Goal: Information Seeking & Learning: Learn about a topic

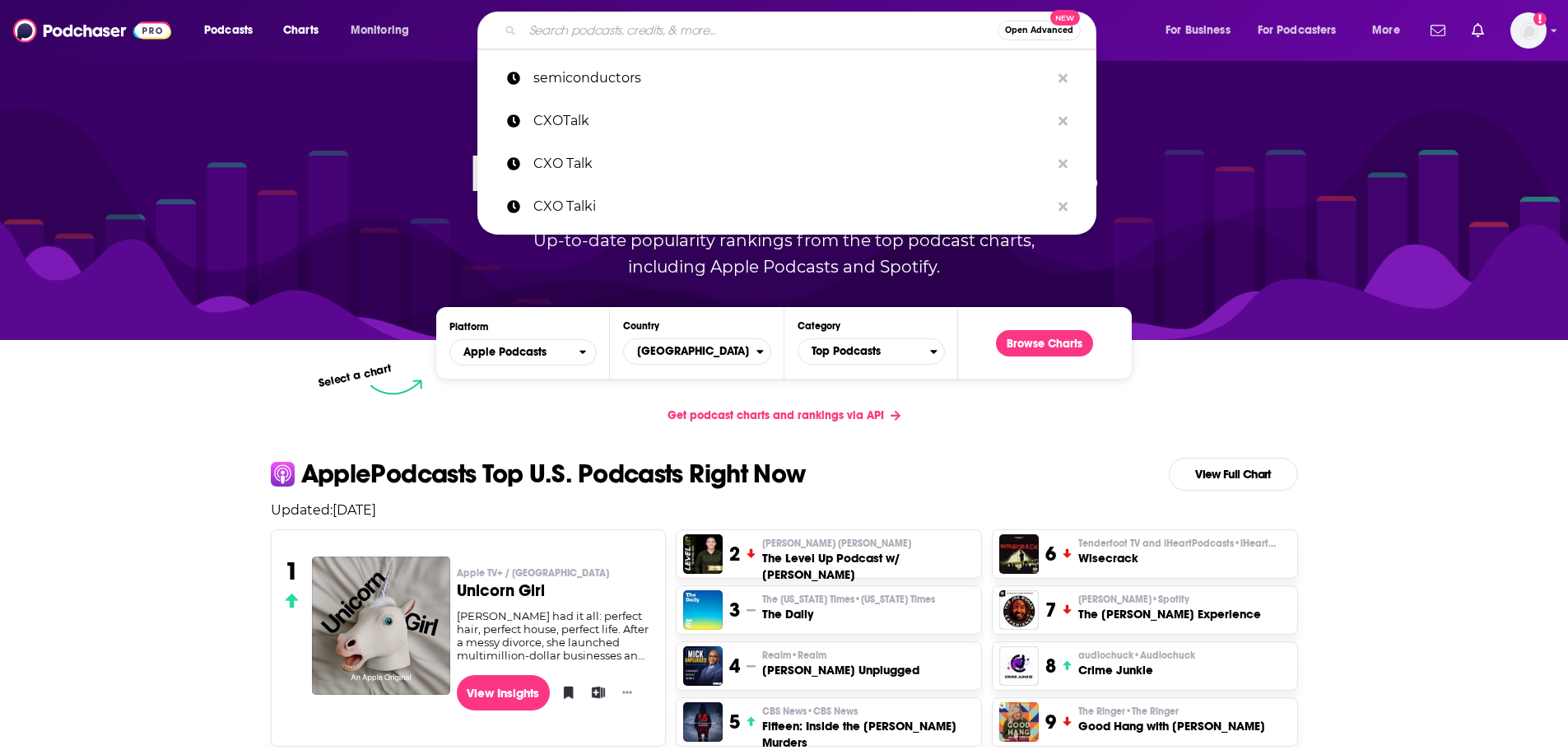
click at [594, 32] on input "Search podcasts, credits, & more..." at bounding box center [759, 30] width 474 height 27
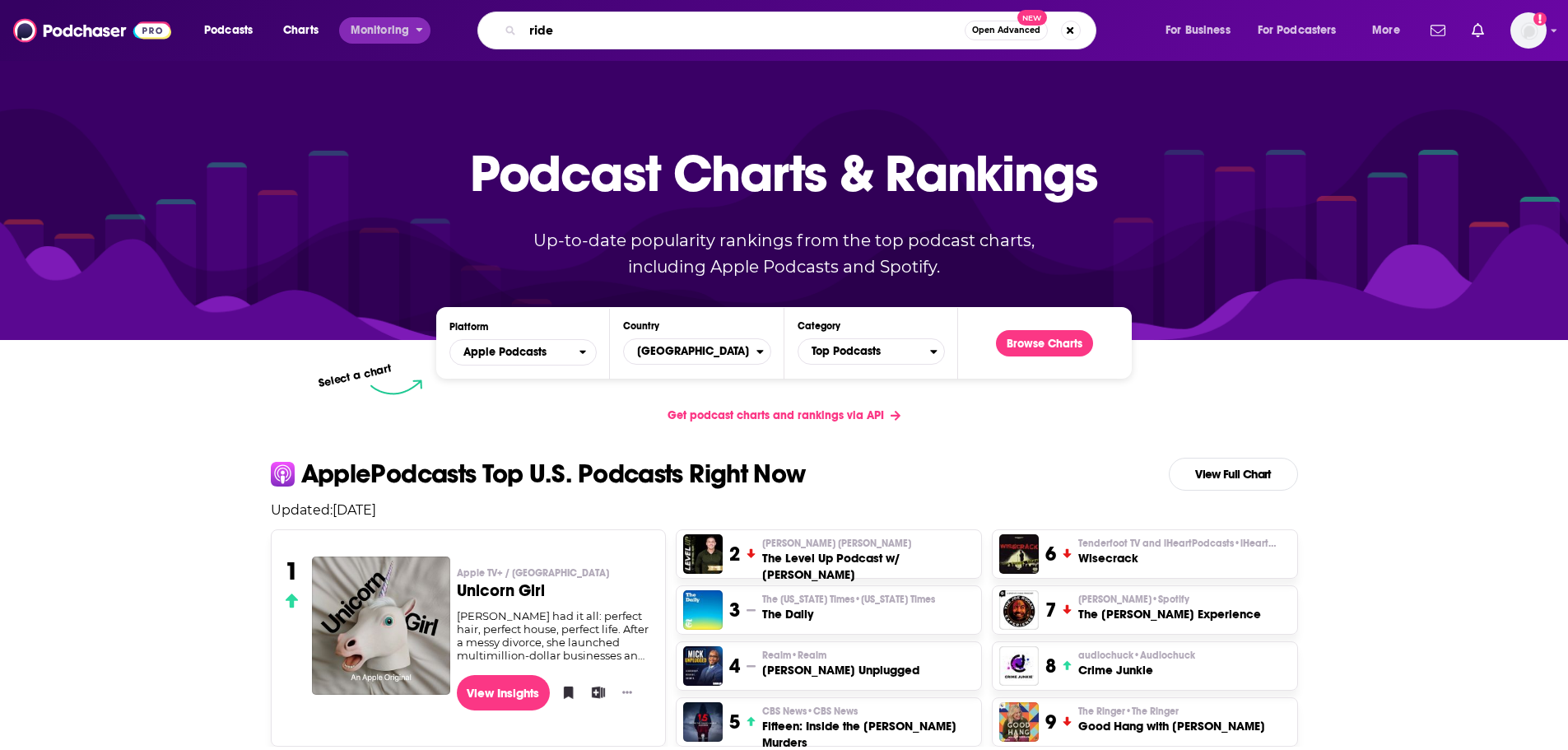
type input "ride"
click at [370, 34] on span "Monitoring" at bounding box center [380, 30] width 59 height 23
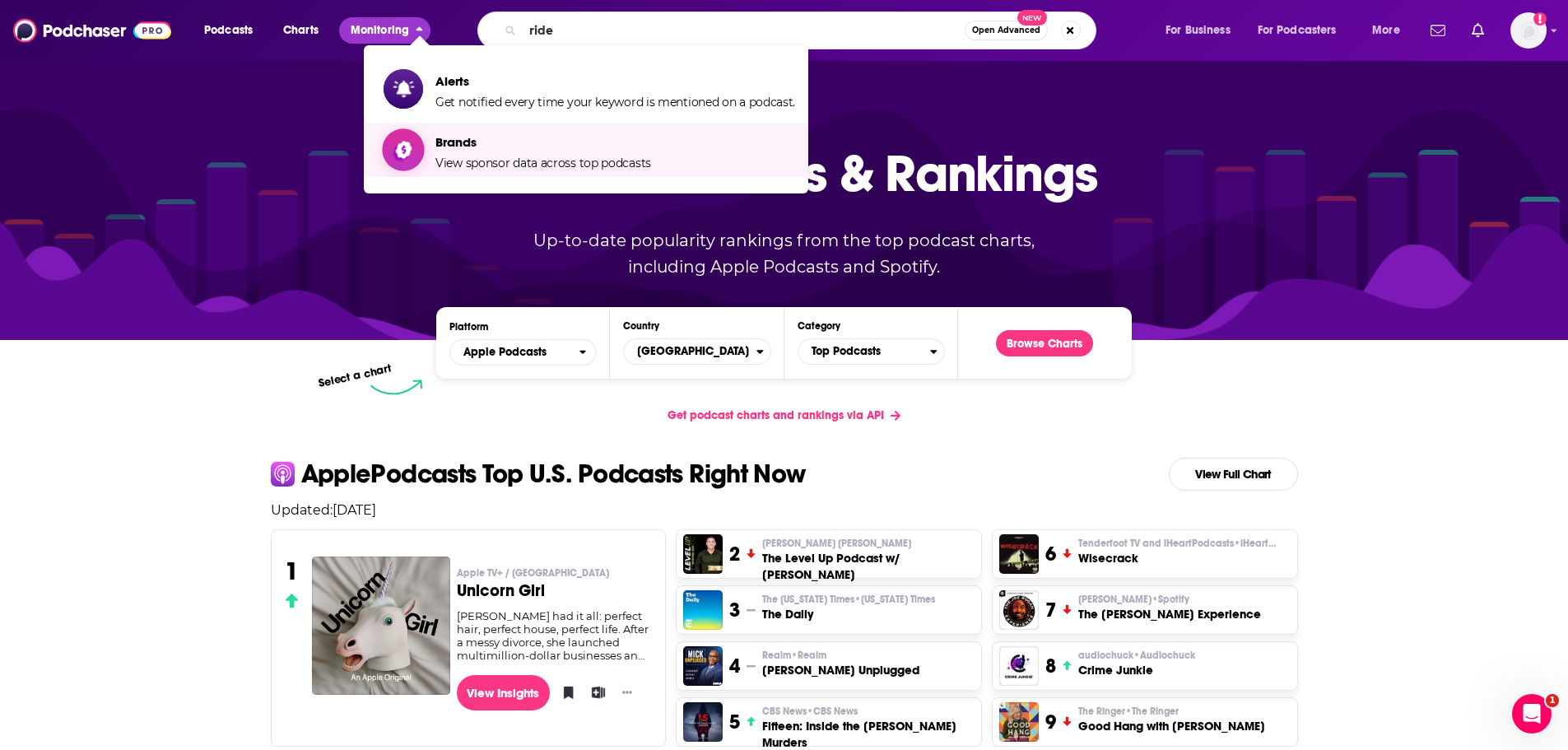
click at [531, 144] on span "Brands" at bounding box center [543, 142] width 216 height 16
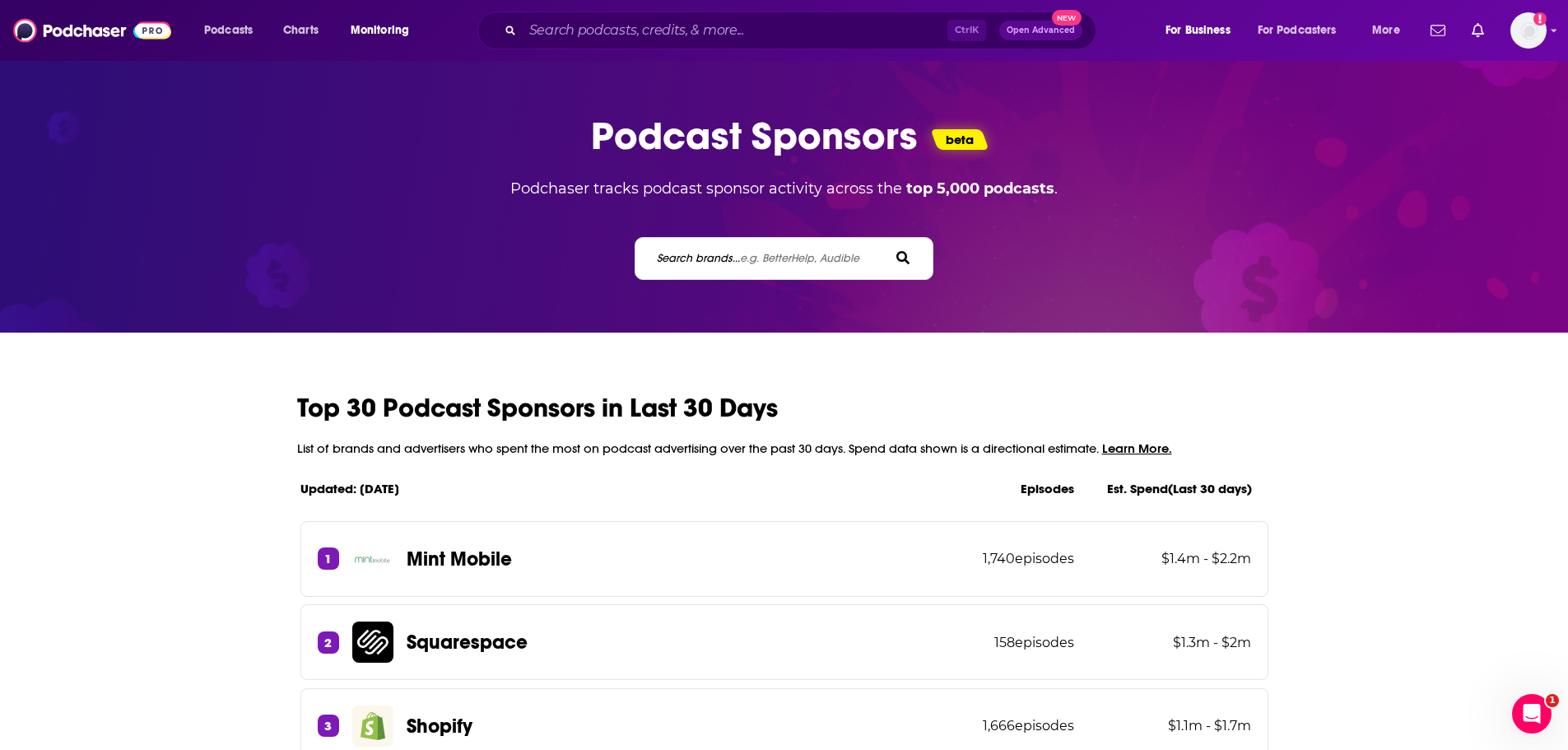
click at [724, 256] on label "Search brands... e.g. BetterHelp, Audible" at bounding box center [758, 258] width 203 height 14
click at [724, 256] on input "Search brands... e.g. BetterHelp, Audible" at bounding box center [729, 258] width 148 height 17
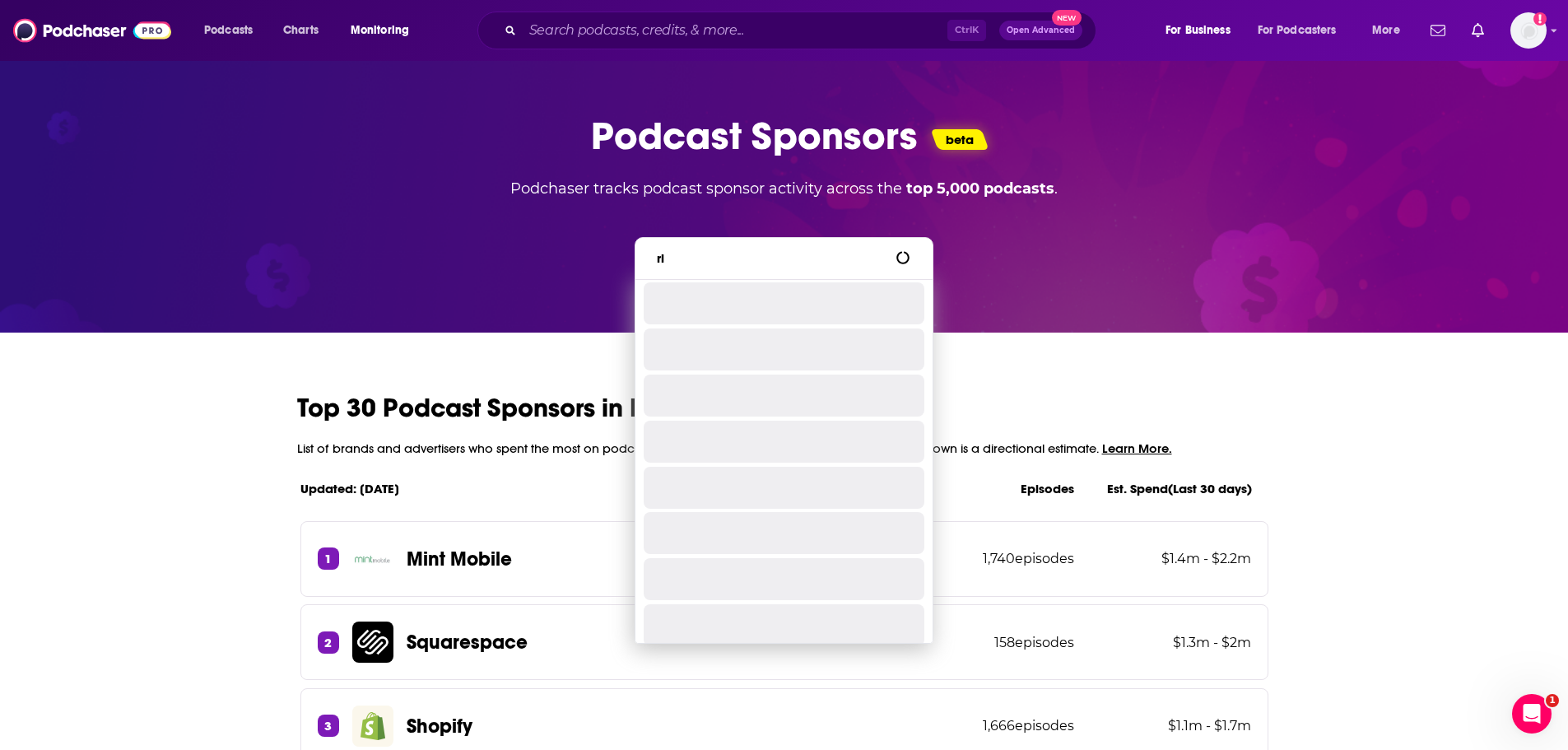
type input "r"
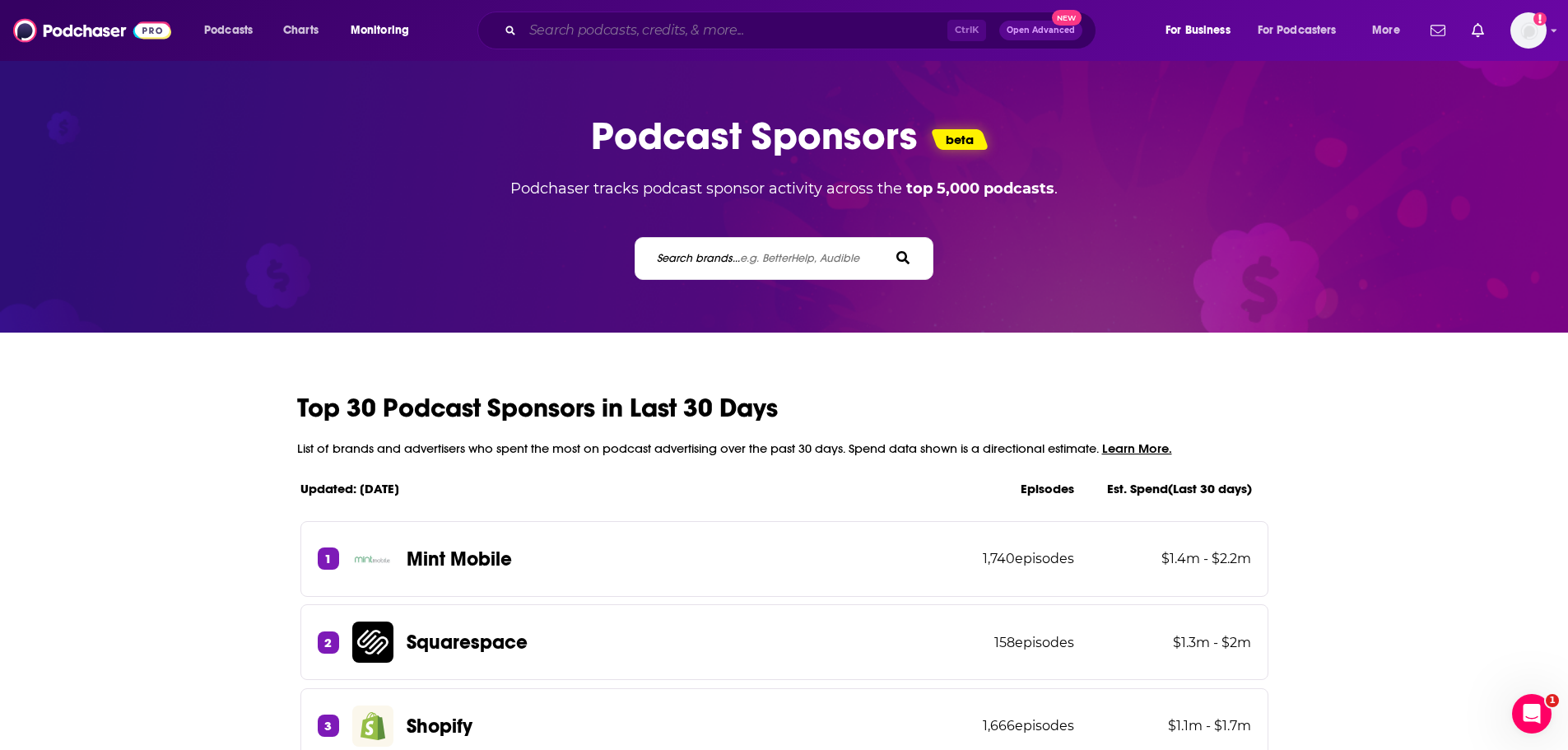
click at [581, 34] on input "Search podcasts, credits, & more..." at bounding box center [735, 30] width 424 height 27
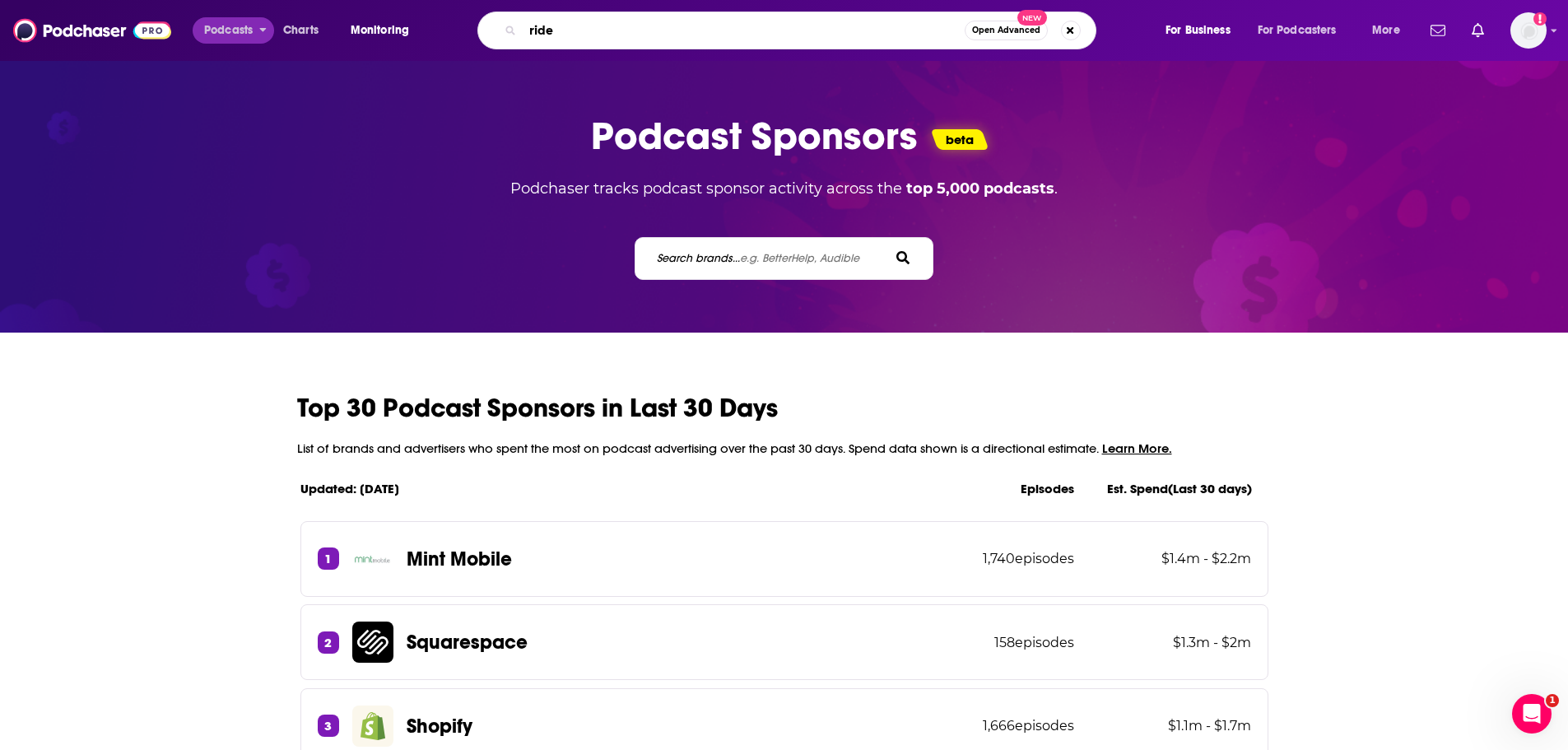
type input "ride"
click at [223, 20] on span "Podcasts" at bounding box center [228, 30] width 48 height 23
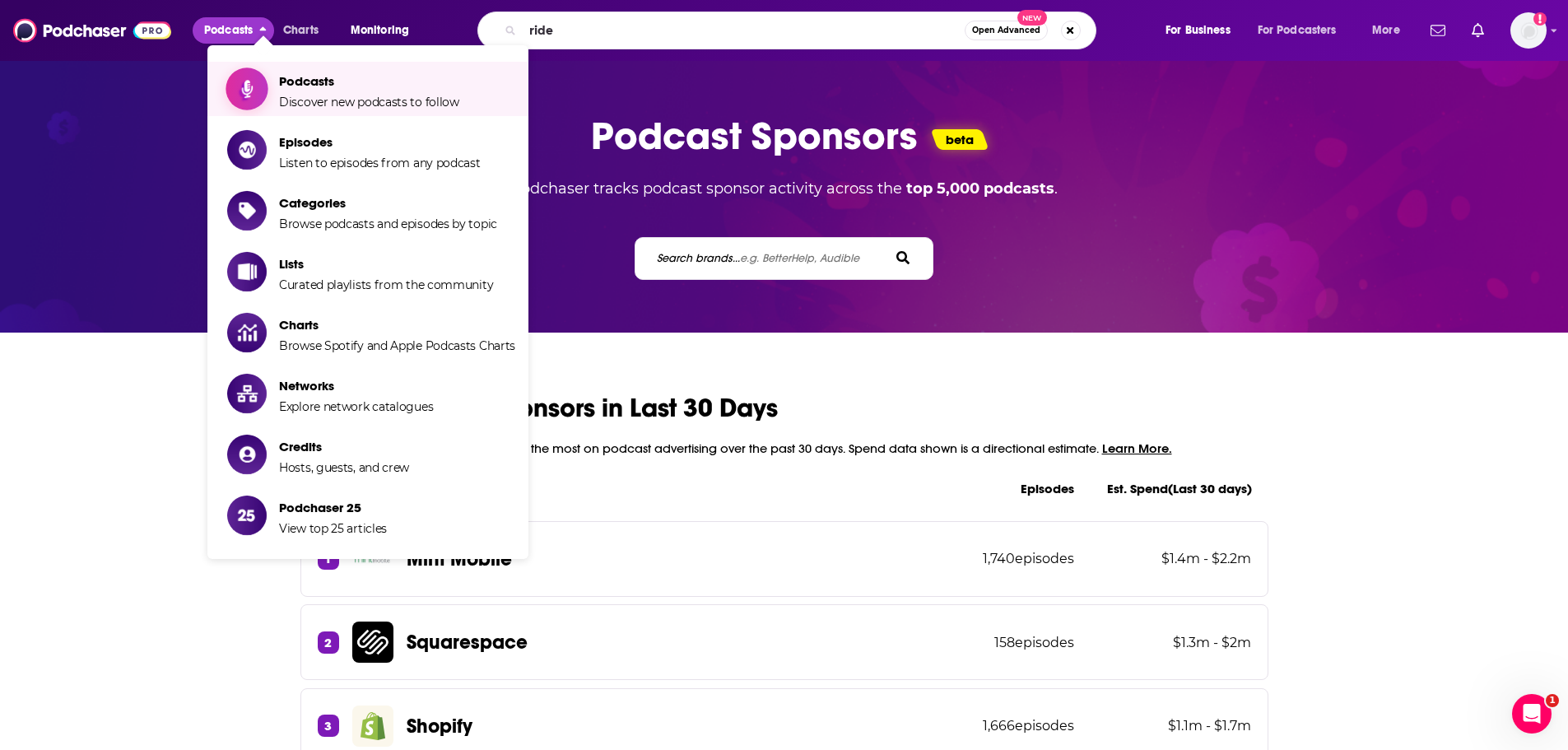
click at [315, 87] on span "Podcasts" at bounding box center [369, 80] width 180 height 16
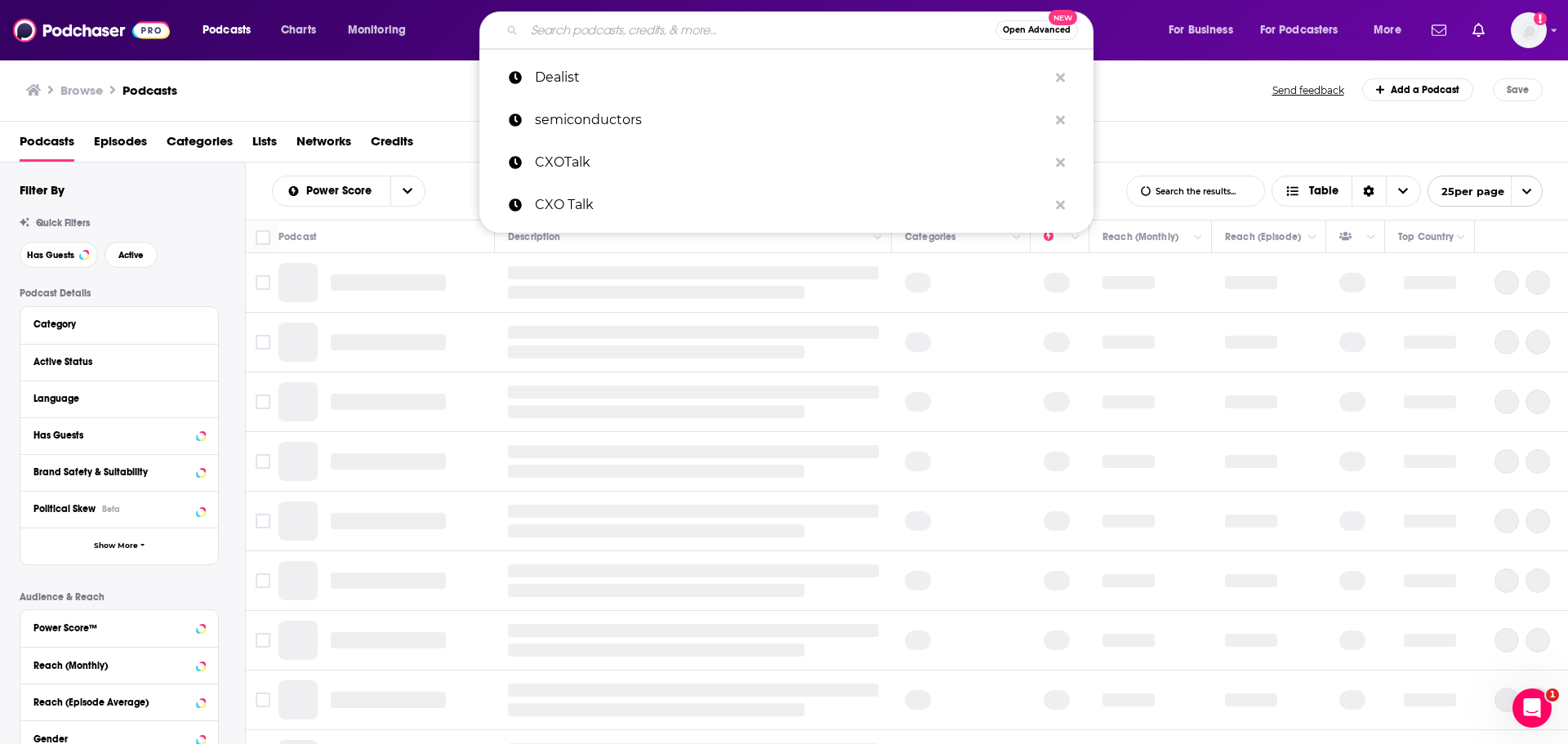
click at [575, 28] on input "Search podcasts, credits, & more..." at bounding box center [759, 30] width 471 height 26
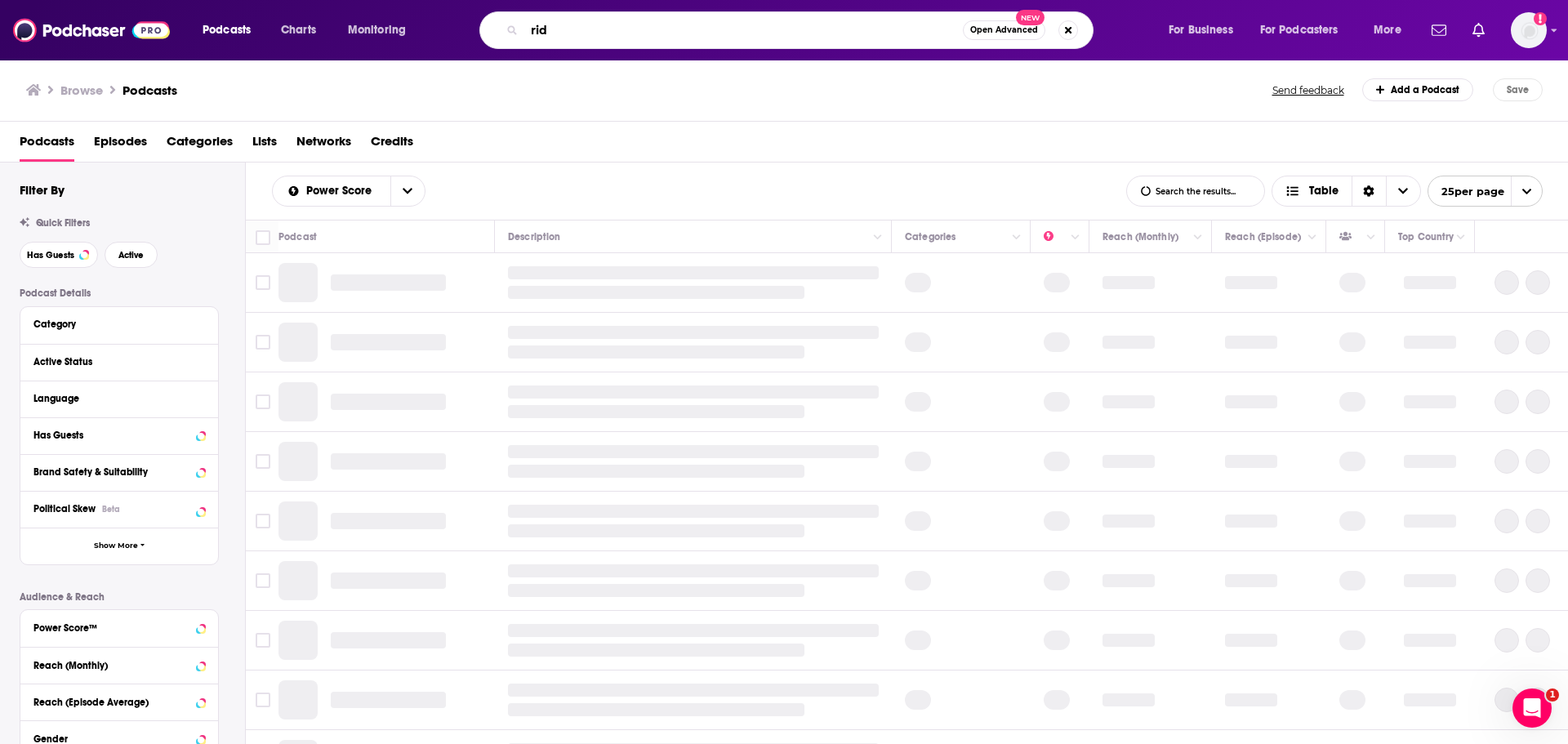
type input "ride"
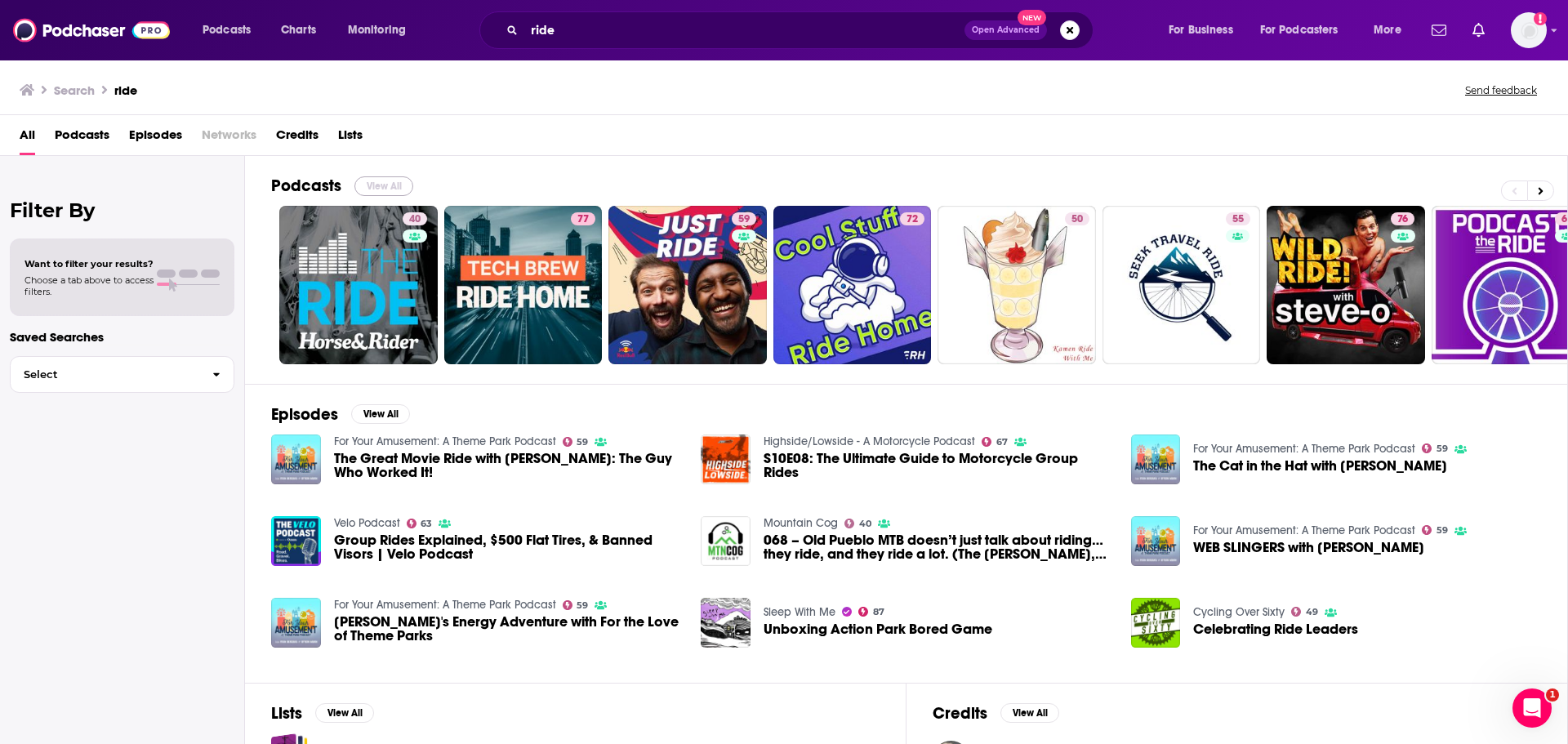
click at [373, 191] on button "View All" at bounding box center [383, 186] width 59 height 20
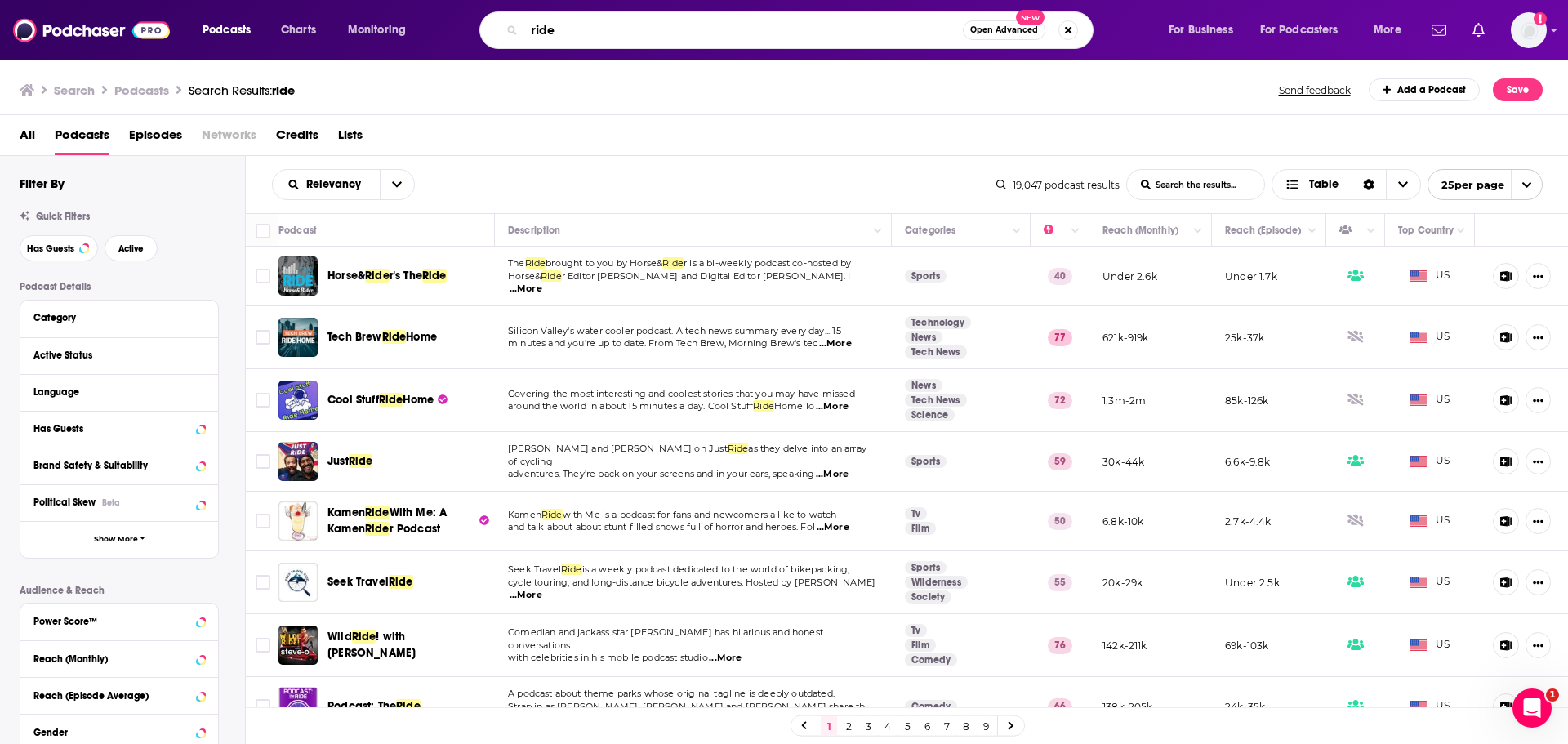
click at [596, 28] on input "ride" at bounding box center [743, 30] width 439 height 26
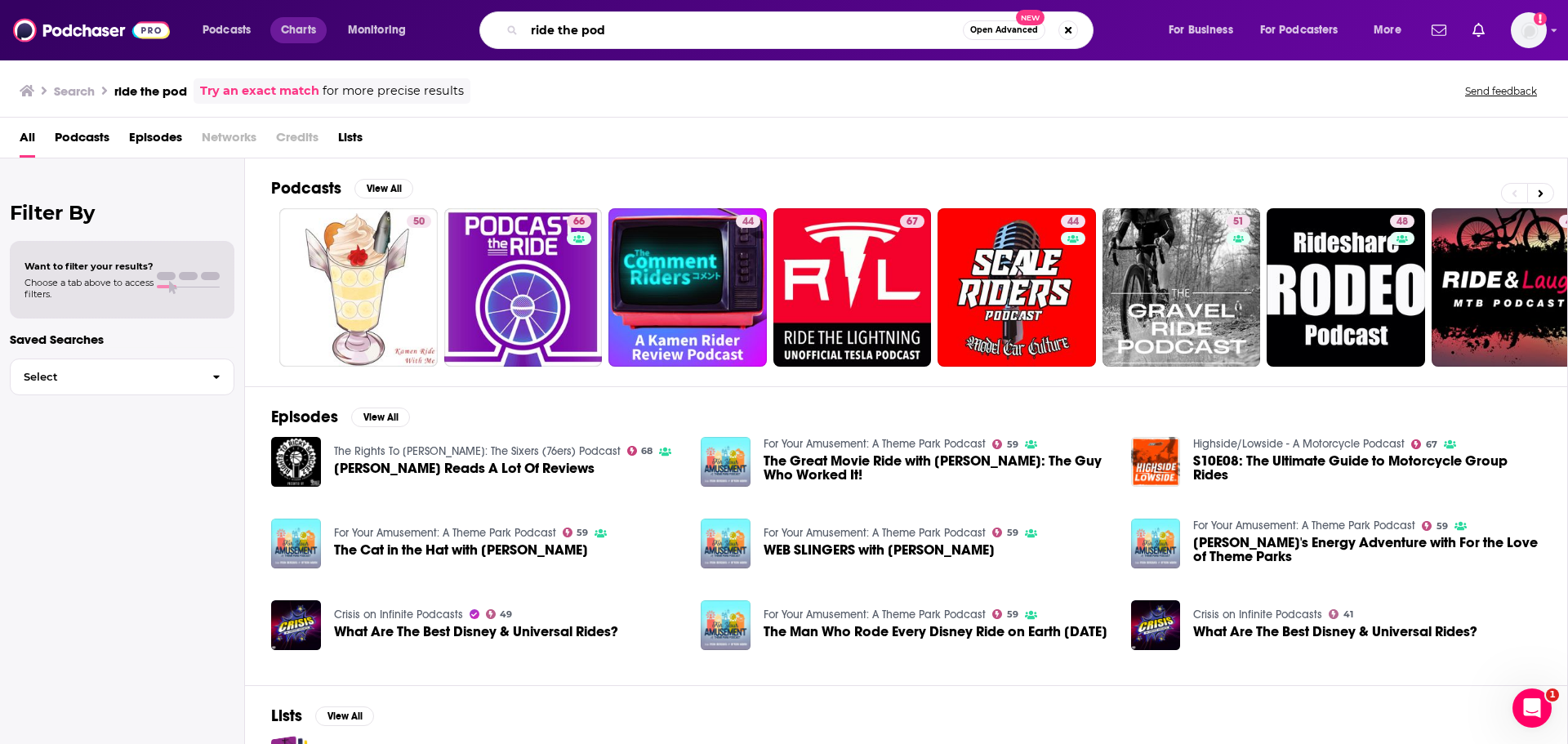
drag, startPoint x: 640, startPoint y: 35, endPoint x: 294, endPoint y: 19, distance: 346.4
click at [287, 19] on div "Podcasts Charts Monitoring ride the pod Open Advanced New For Business For Podc…" at bounding box center [803, 30] width 1226 height 38
type input "[PERSON_NAME]"
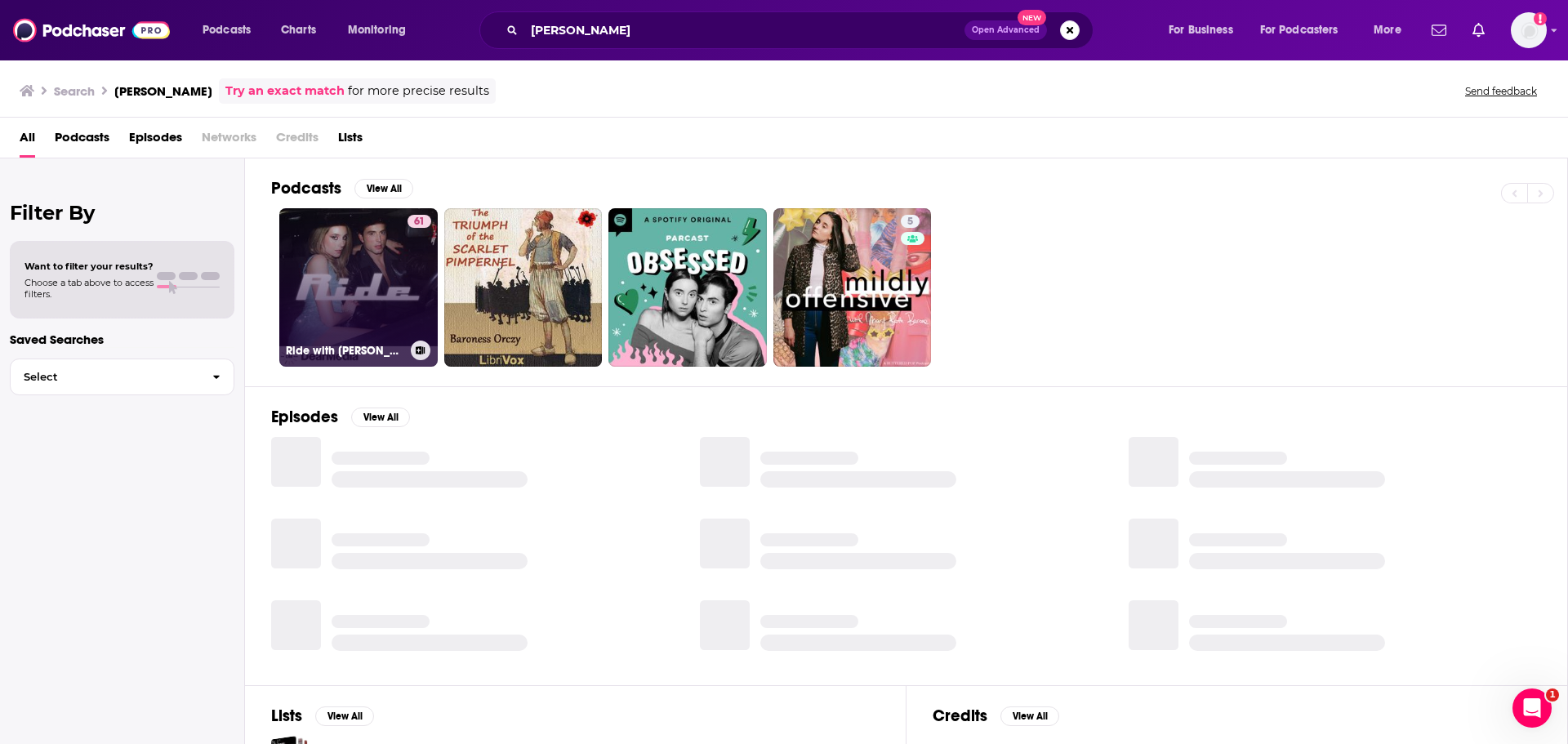
click at [347, 285] on link "61 Ride with [PERSON_NAME] and [PERSON_NAME]" at bounding box center [358, 287] width 159 height 159
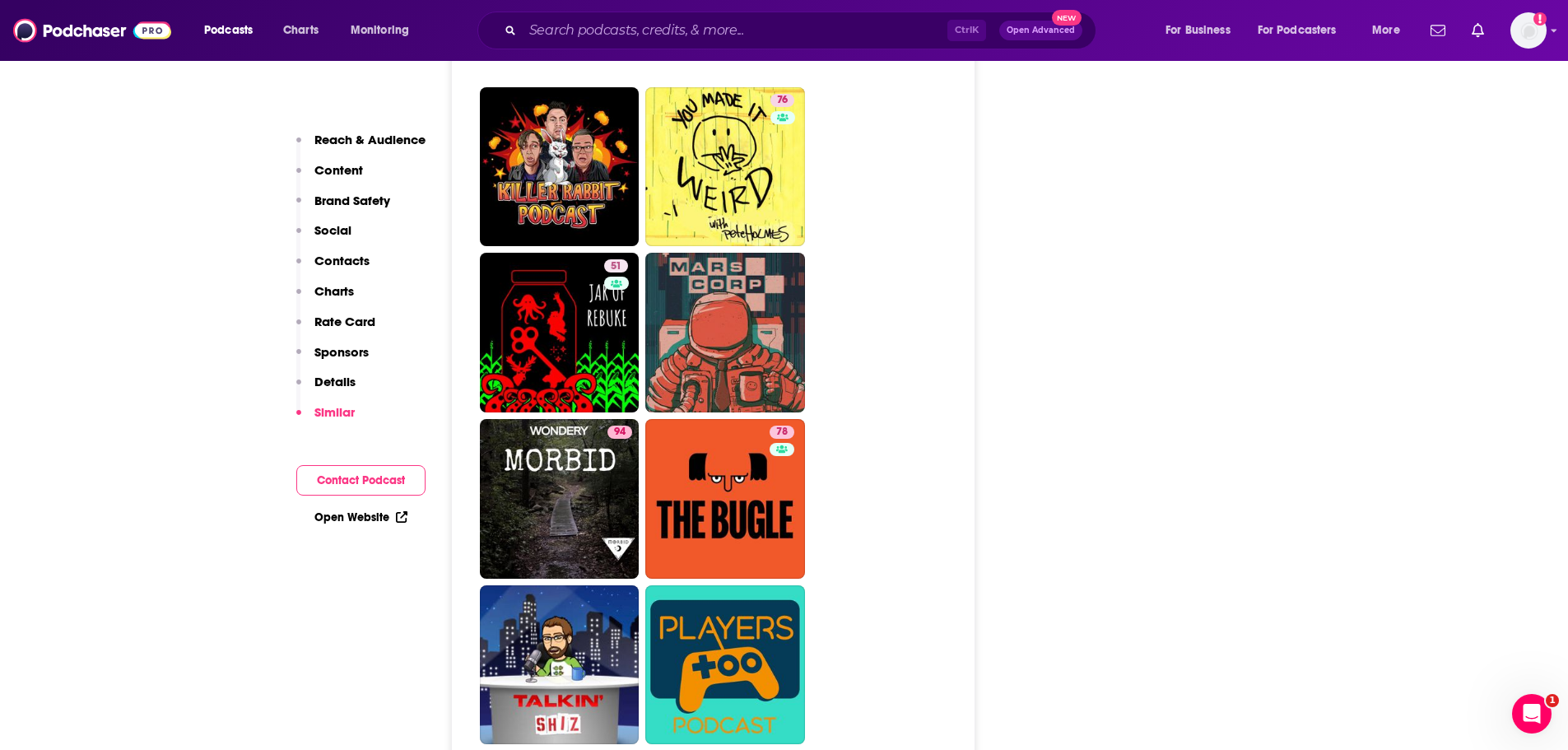
click at [347, 354] on p "Sponsors" at bounding box center [341, 351] width 54 height 16
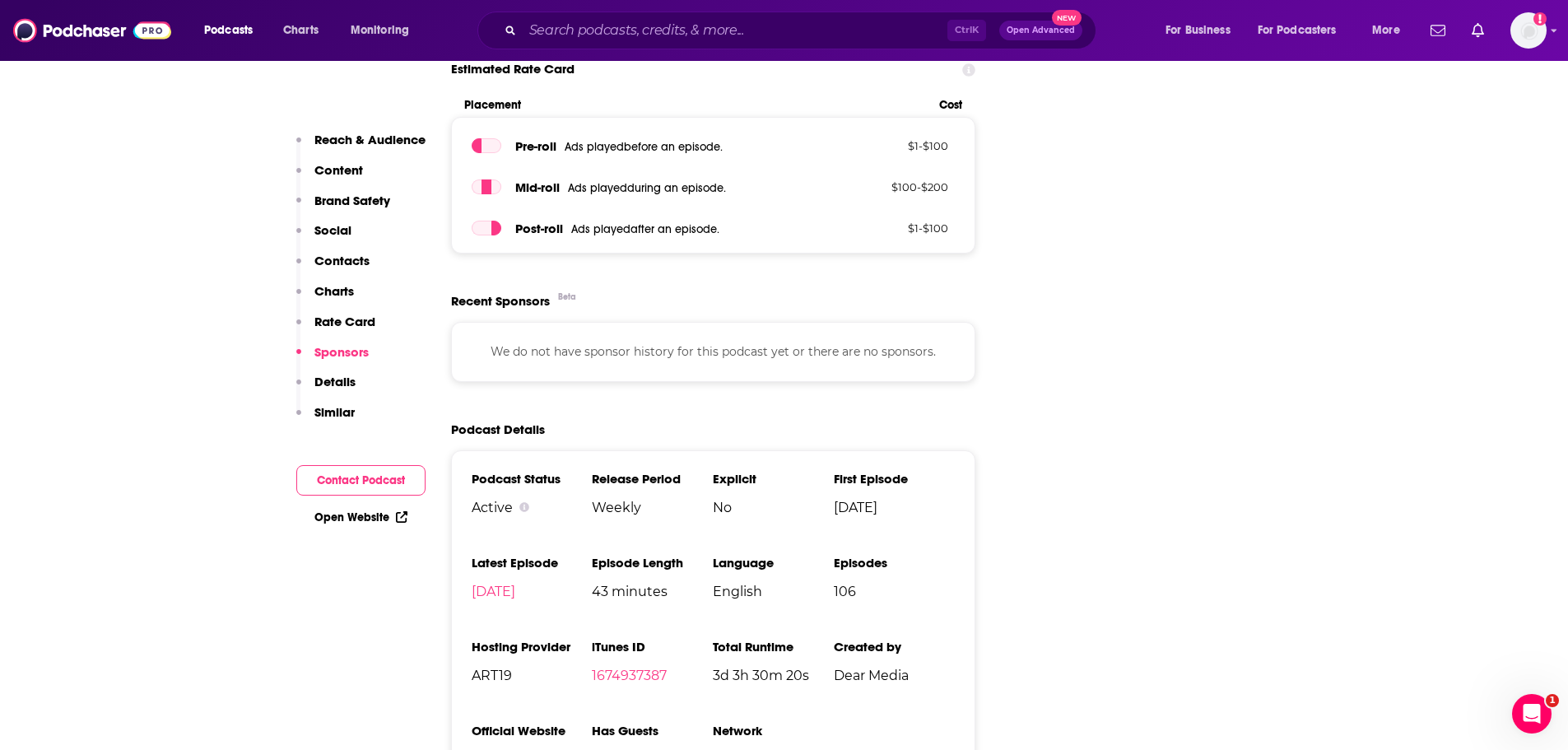
scroll to position [2384, 0]
click at [330, 415] on p "Similar" at bounding box center [334, 412] width 41 height 16
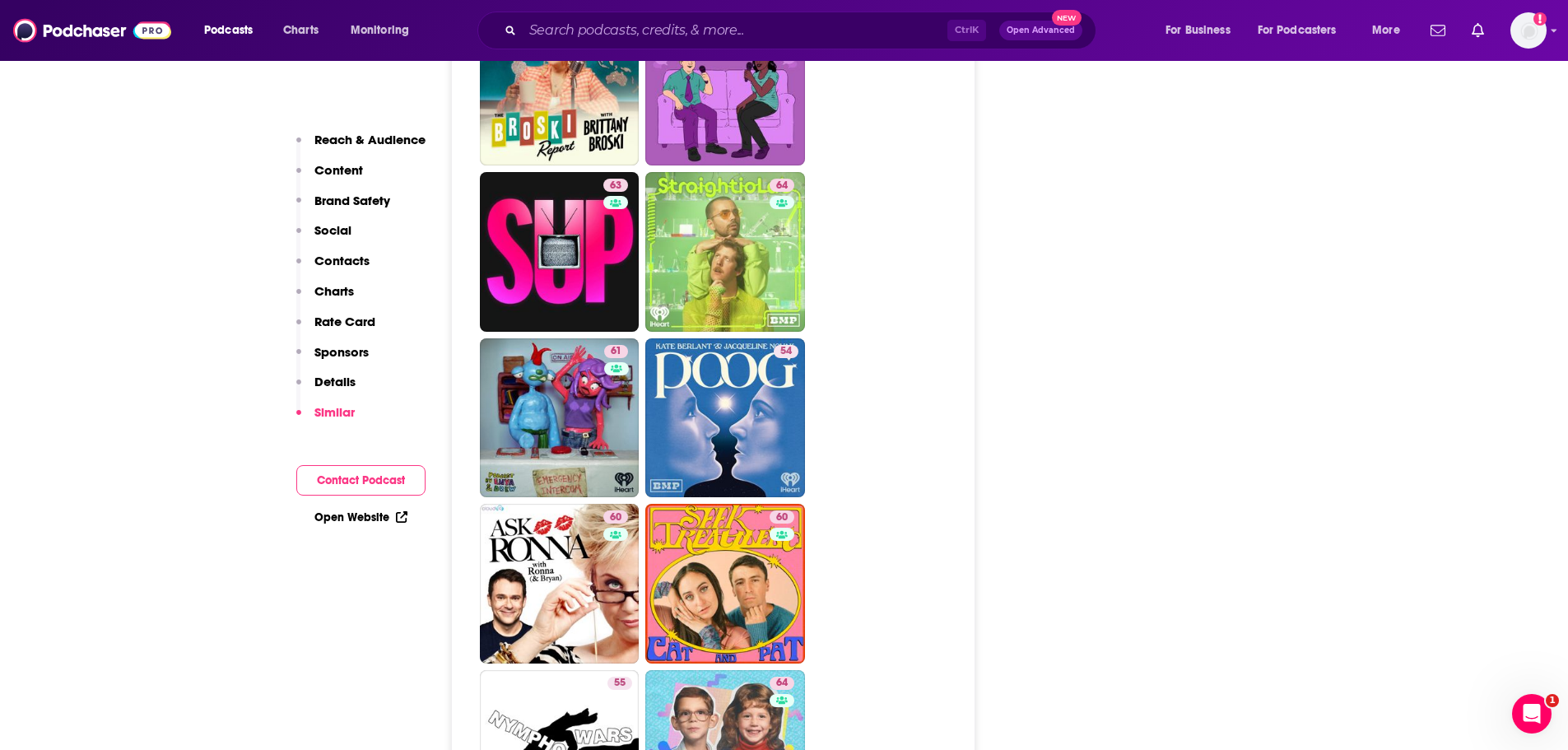
scroll to position [4249, 0]
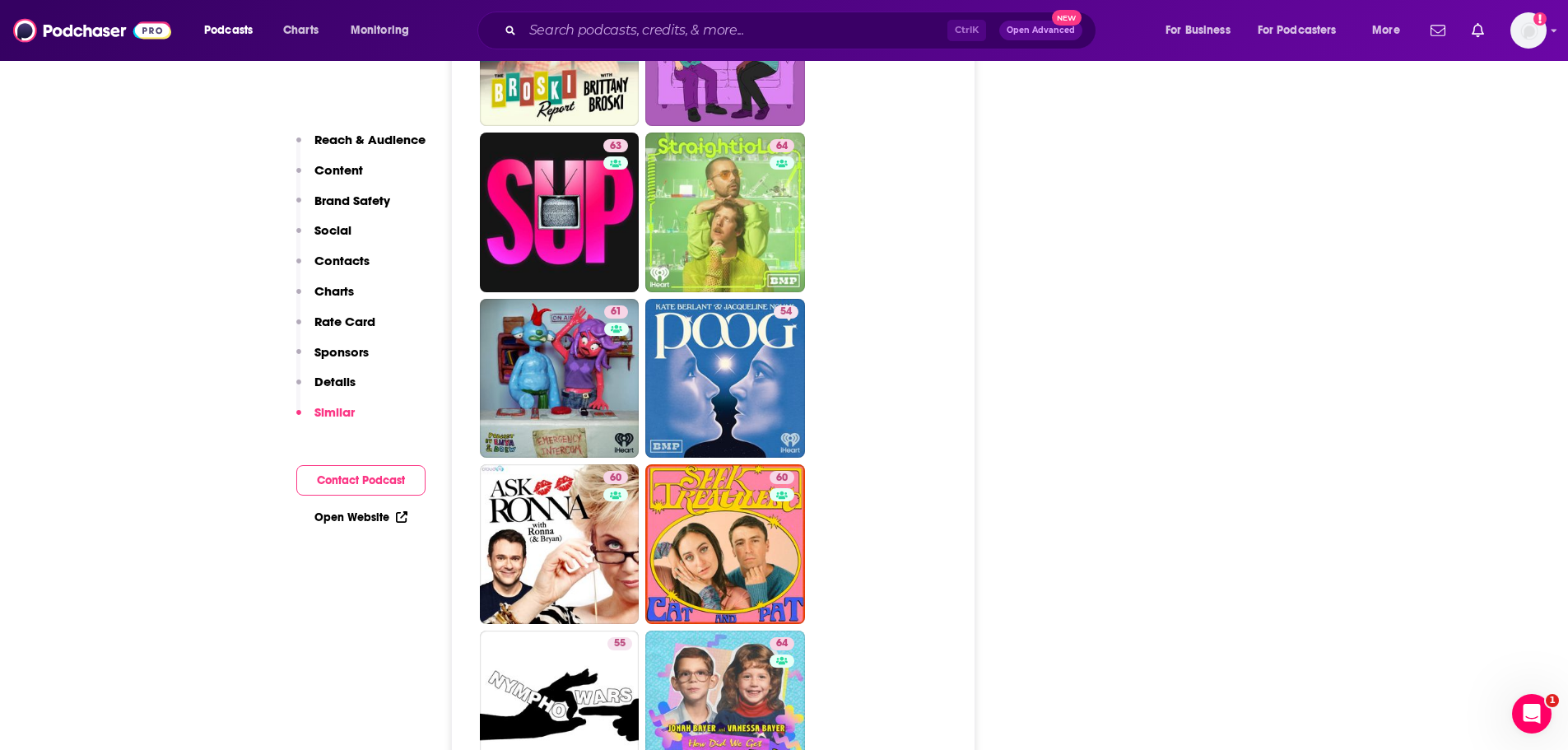
click at [334, 655] on div "Reach & Audience Content Brand Safety Social Contacts Charts Rate Card Sponsors…" at bounding box center [361, 688] width 128 height 8926
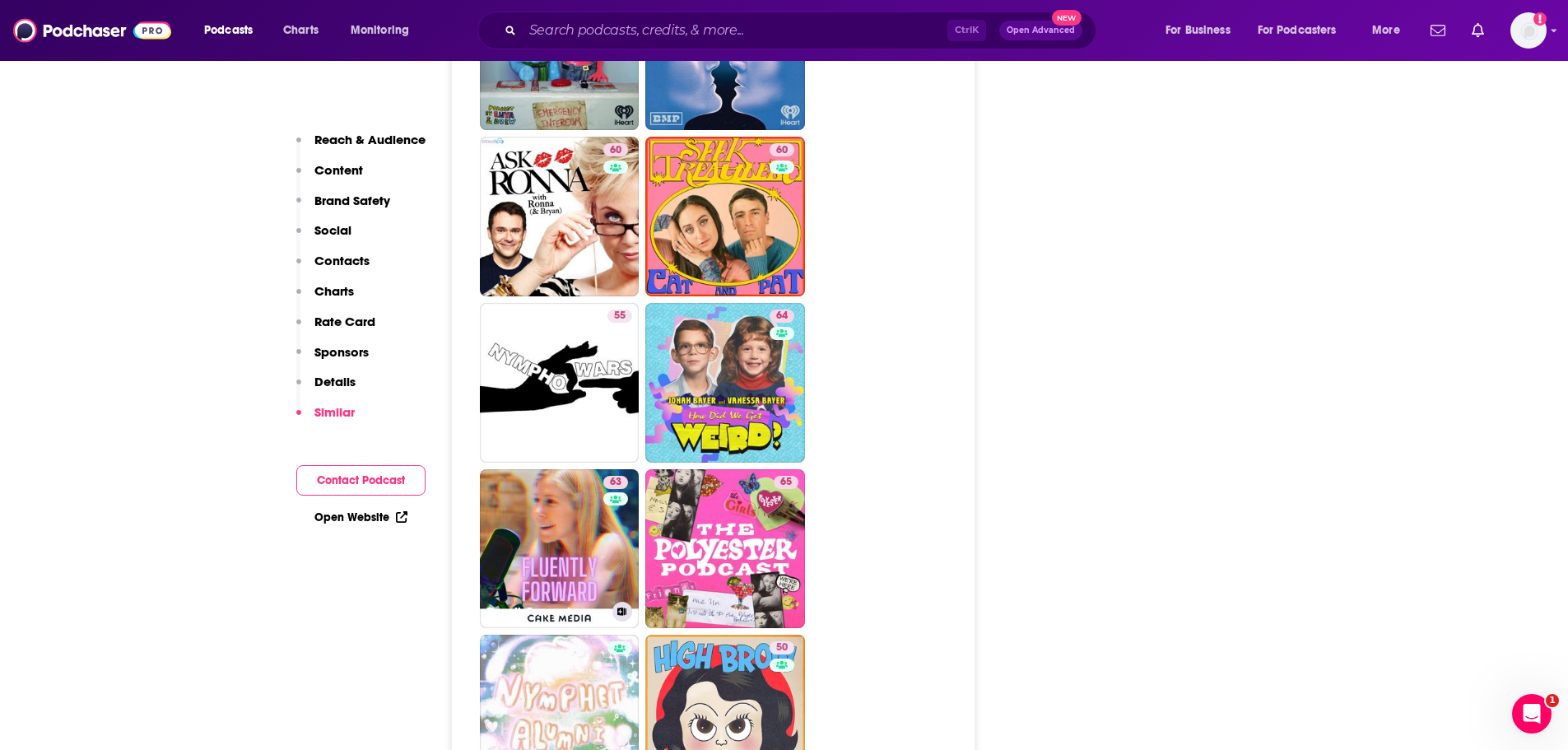
scroll to position [4525, 0]
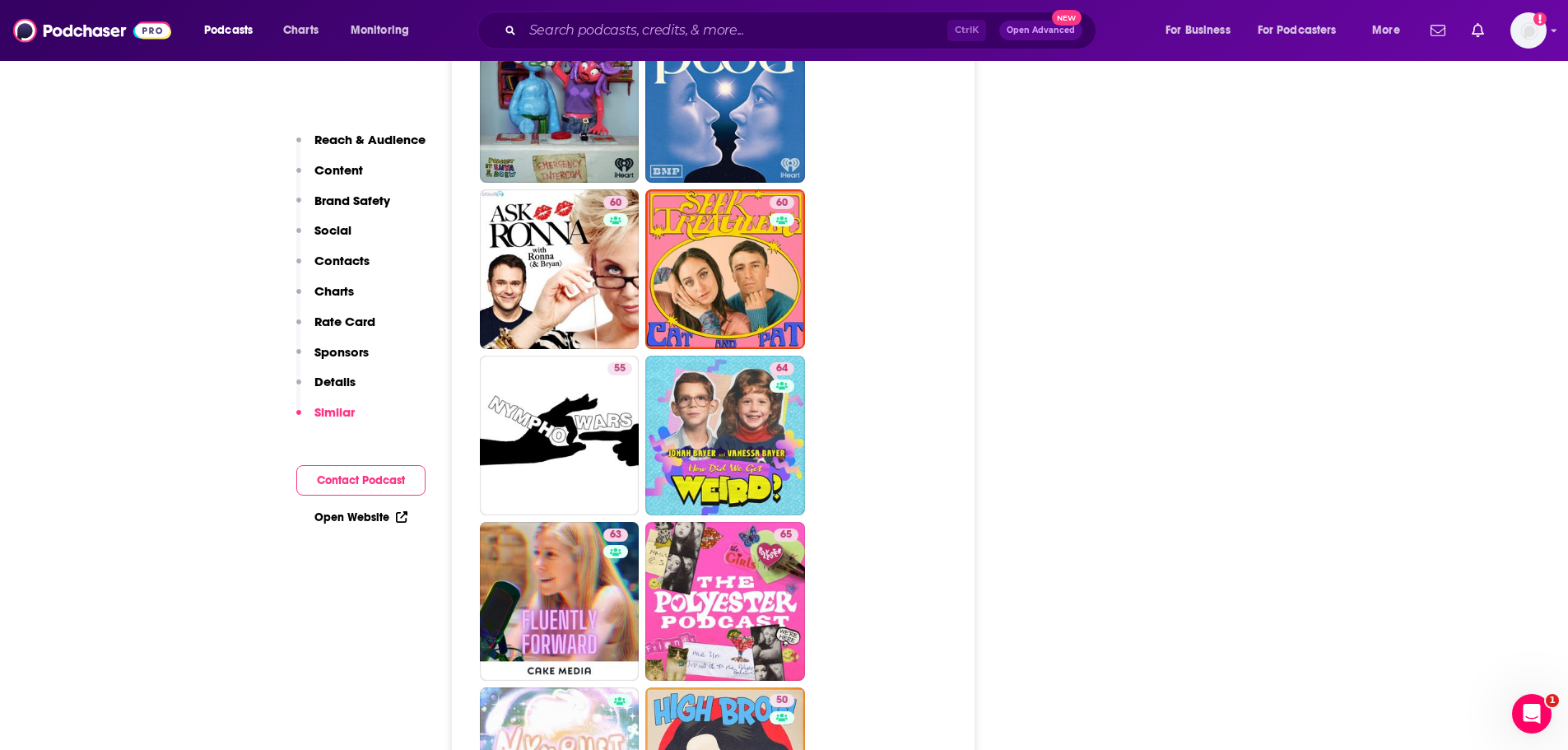
click at [341, 386] on p "Details" at bounding box center [334, 382] width 41 height 16
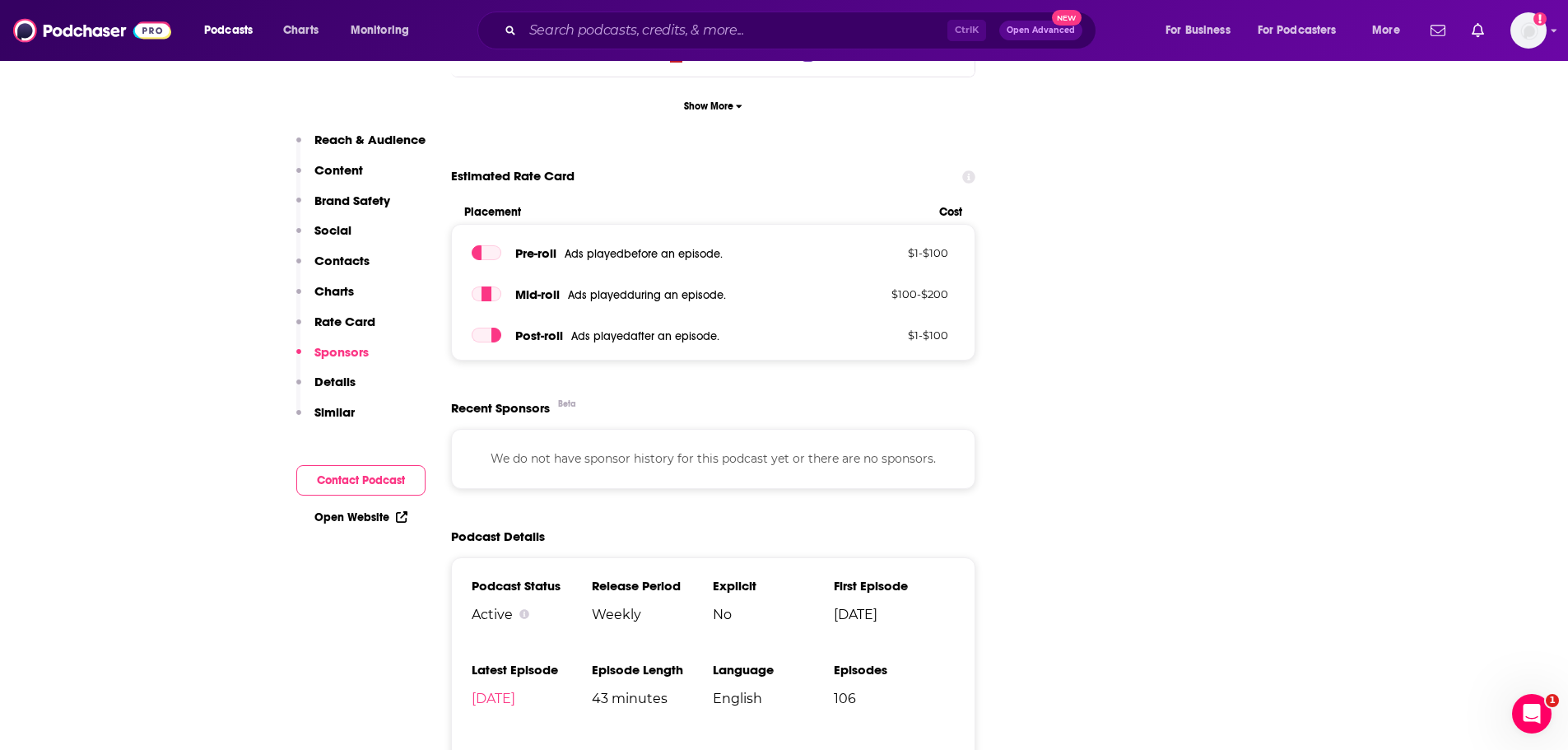
scroll to position [2238, 0]
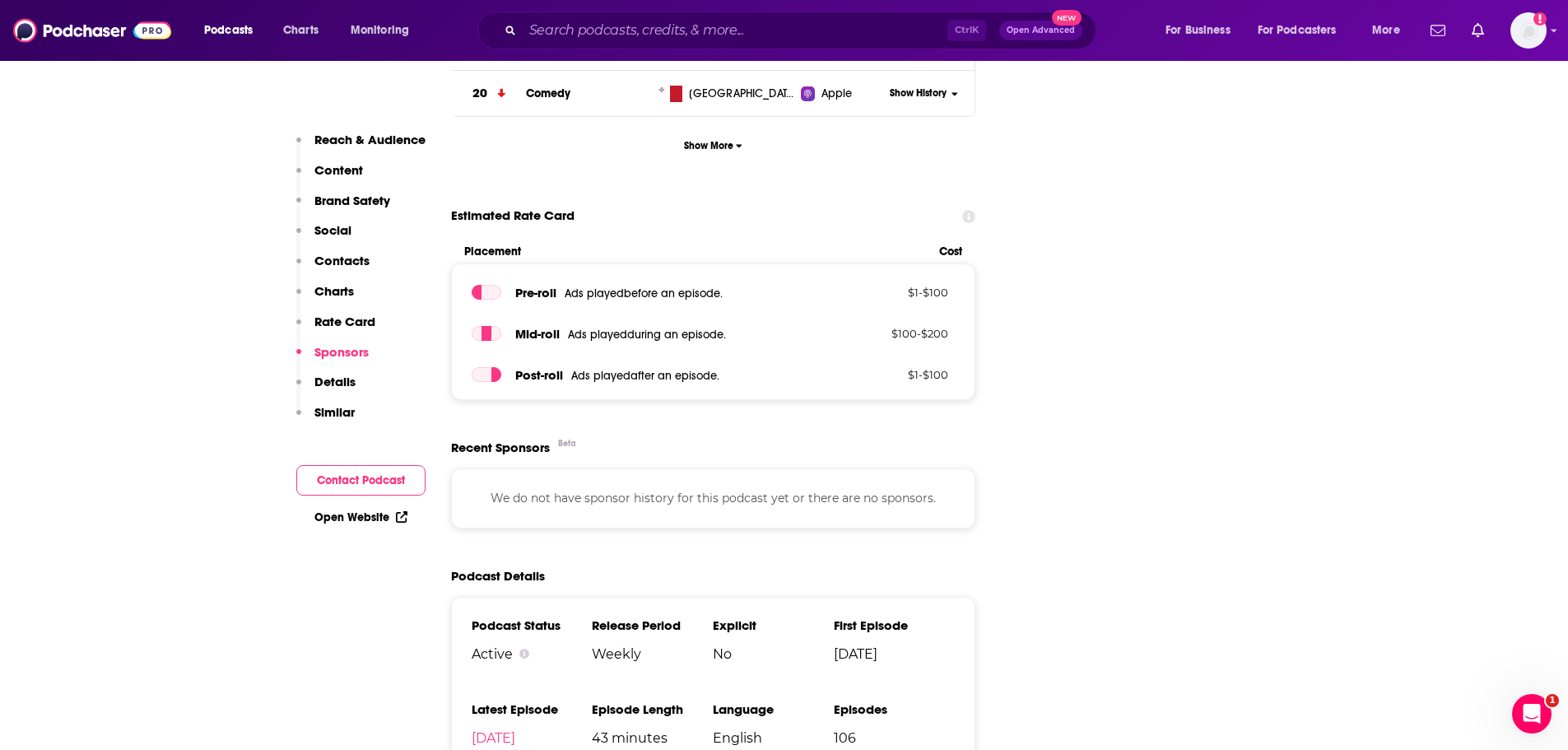
click at [338, 288] on p "Charts" at bounding box center [334, 291] width 40 height 16
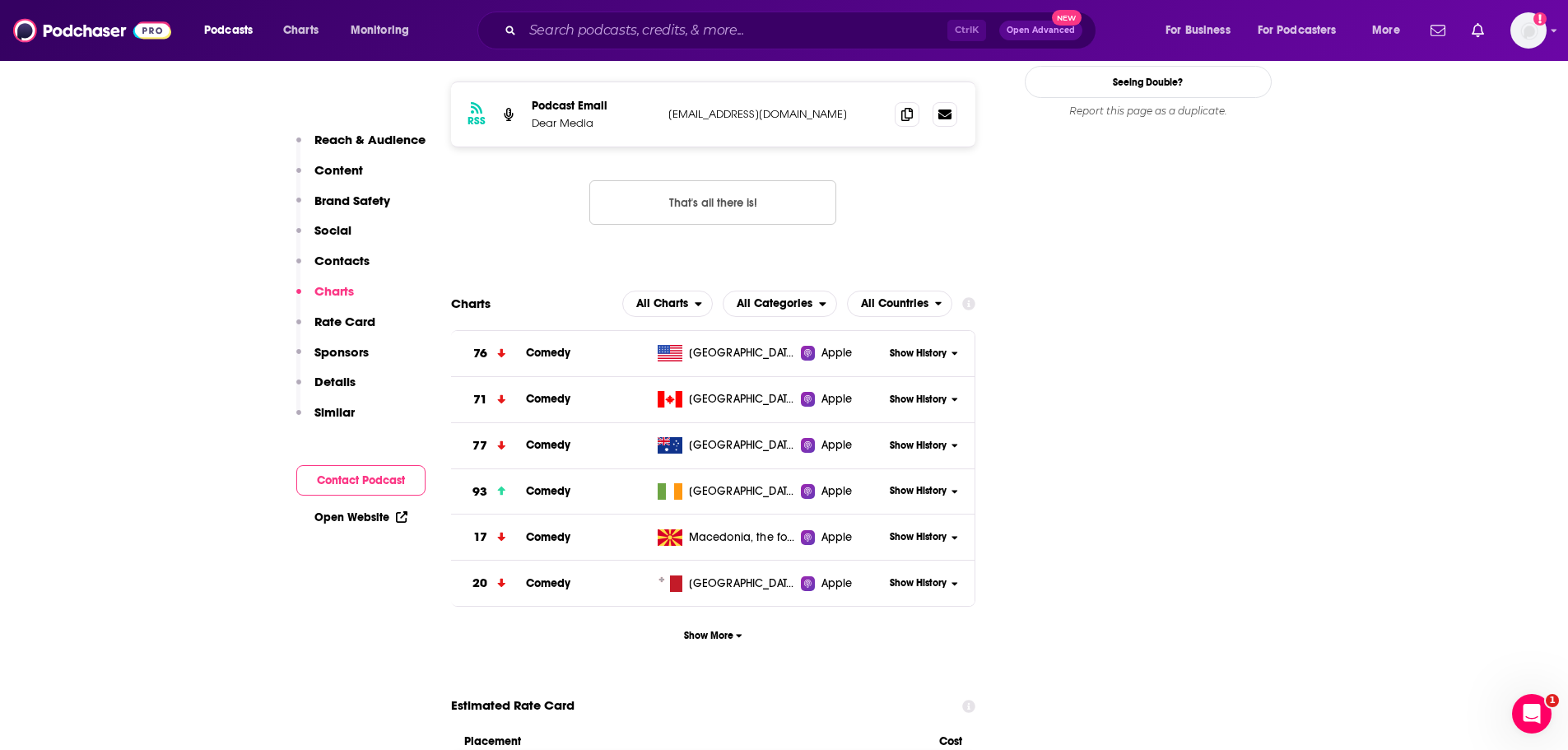
scroll to position [1745, 0]
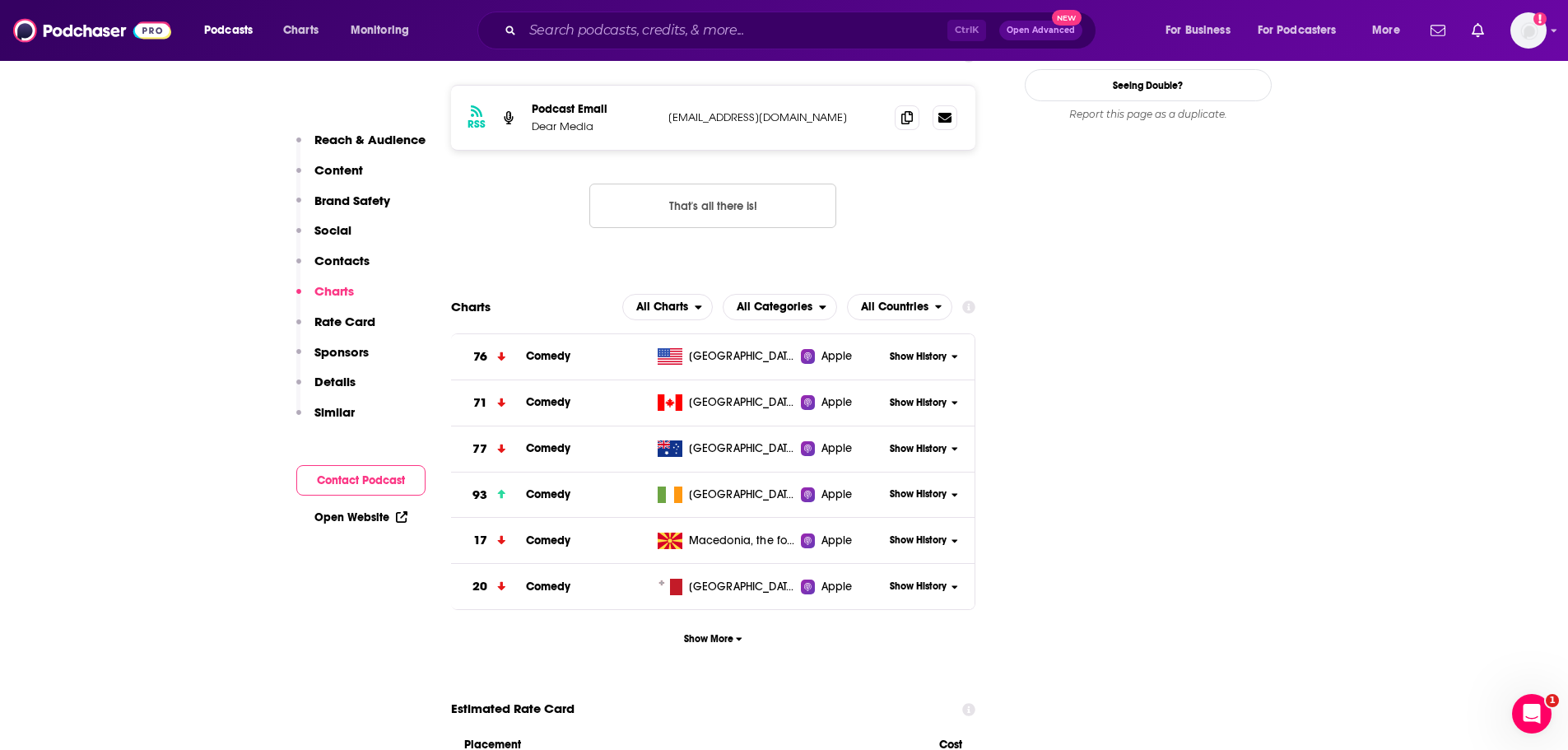
click at [335, 232] on p "Social" at bounding box center [332, 230] width 37 height 16
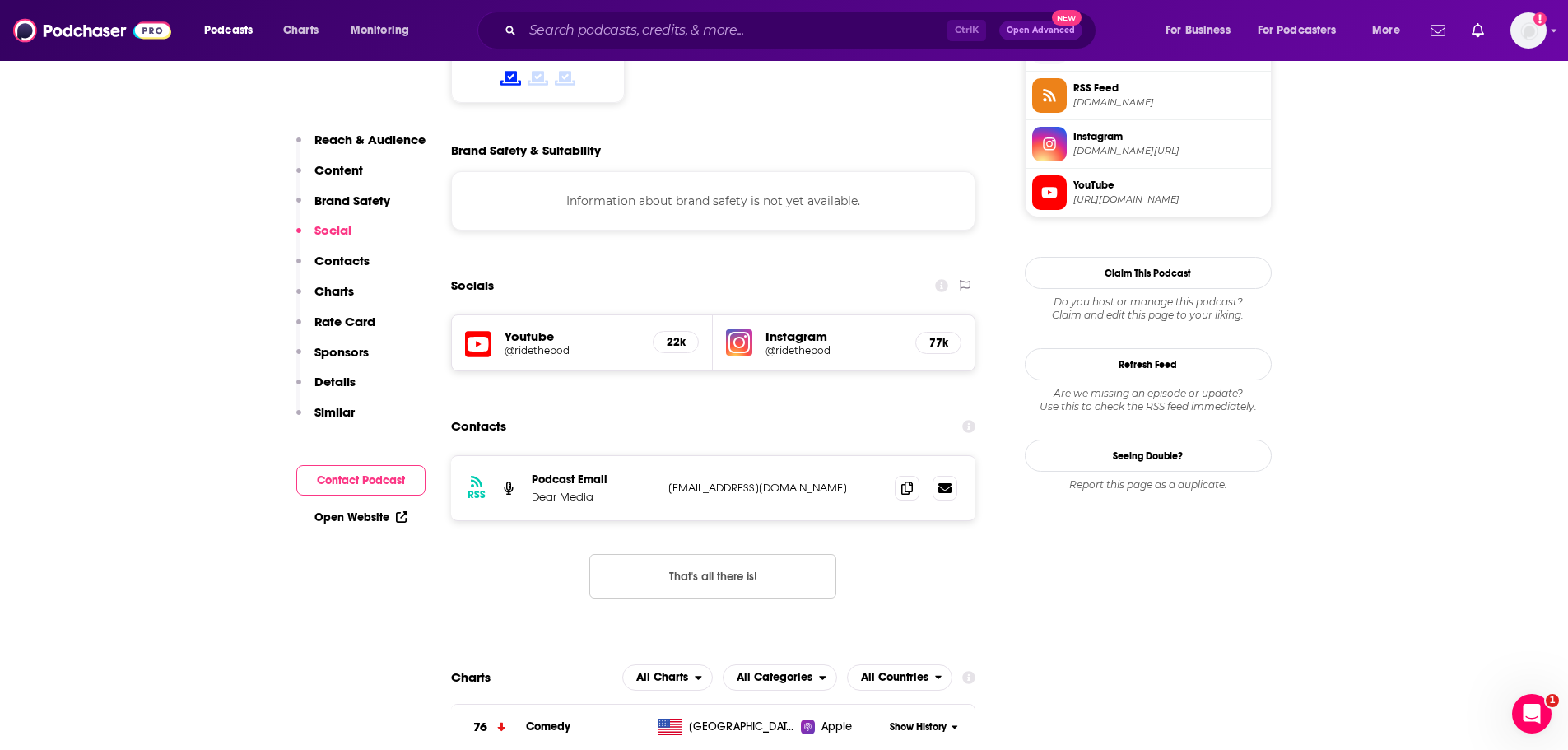
scroll to position [1350, 0]
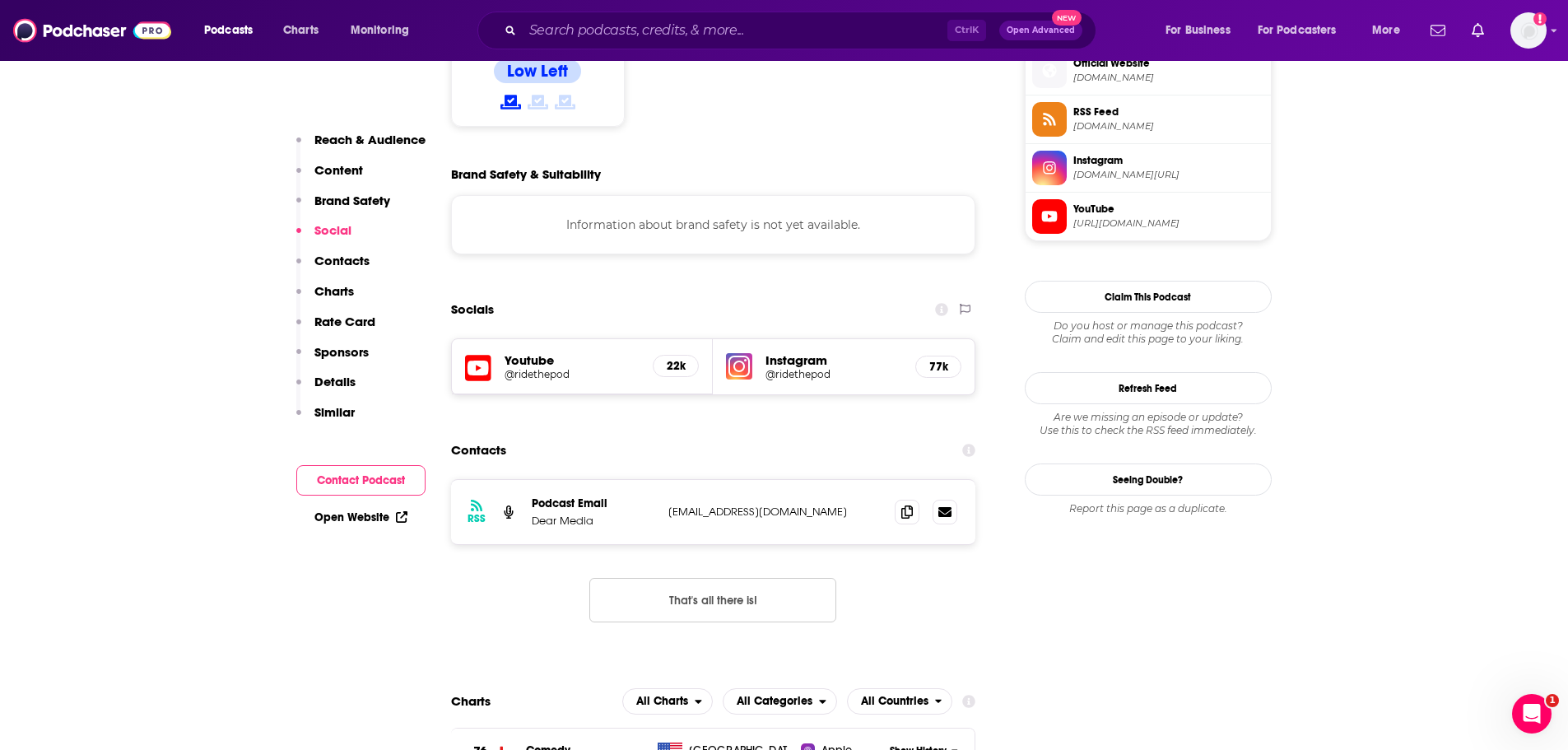
click at [337, 200] on p "Brand Safety" at bounding box center [352, 200] width 76 height 16
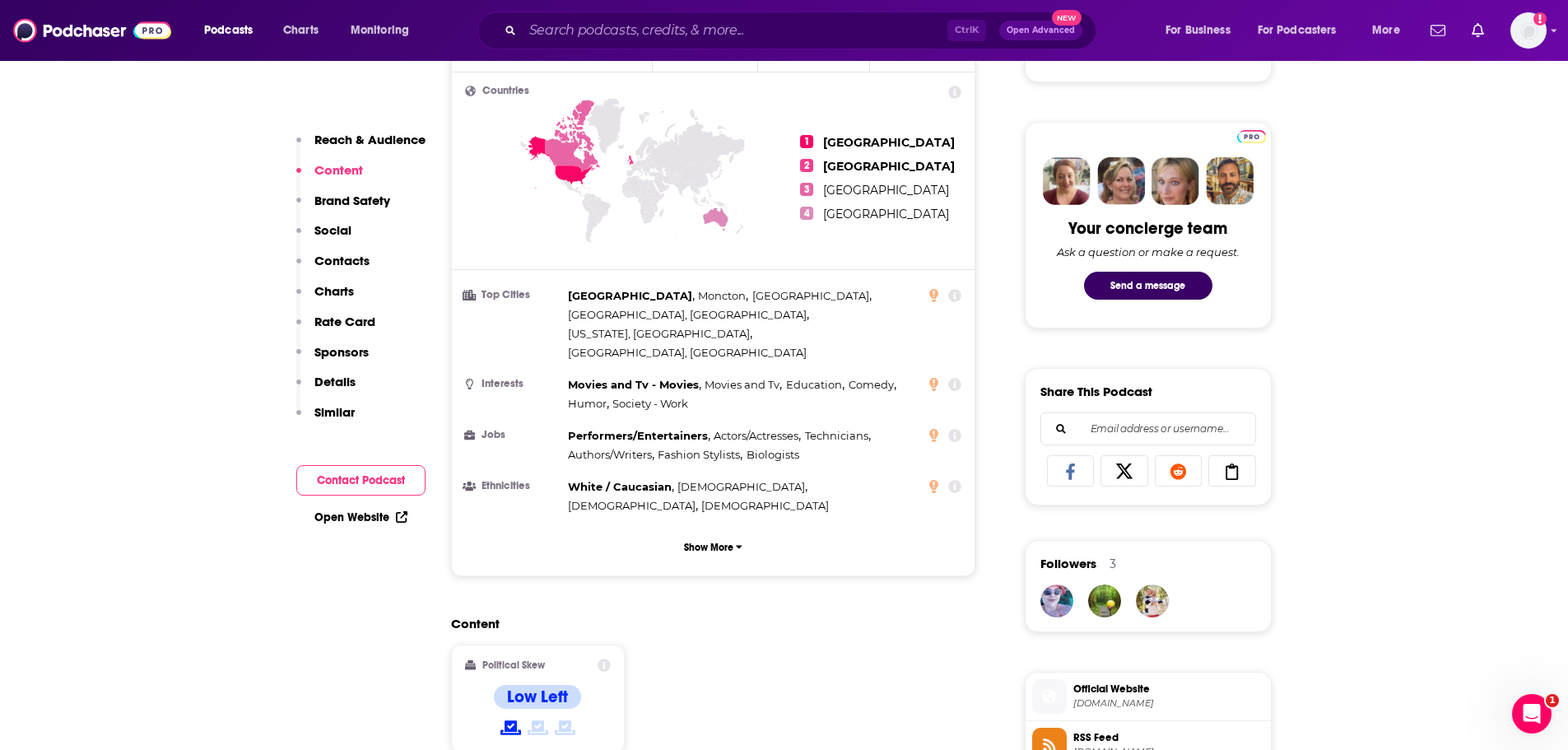
scroll to position [674, 0]
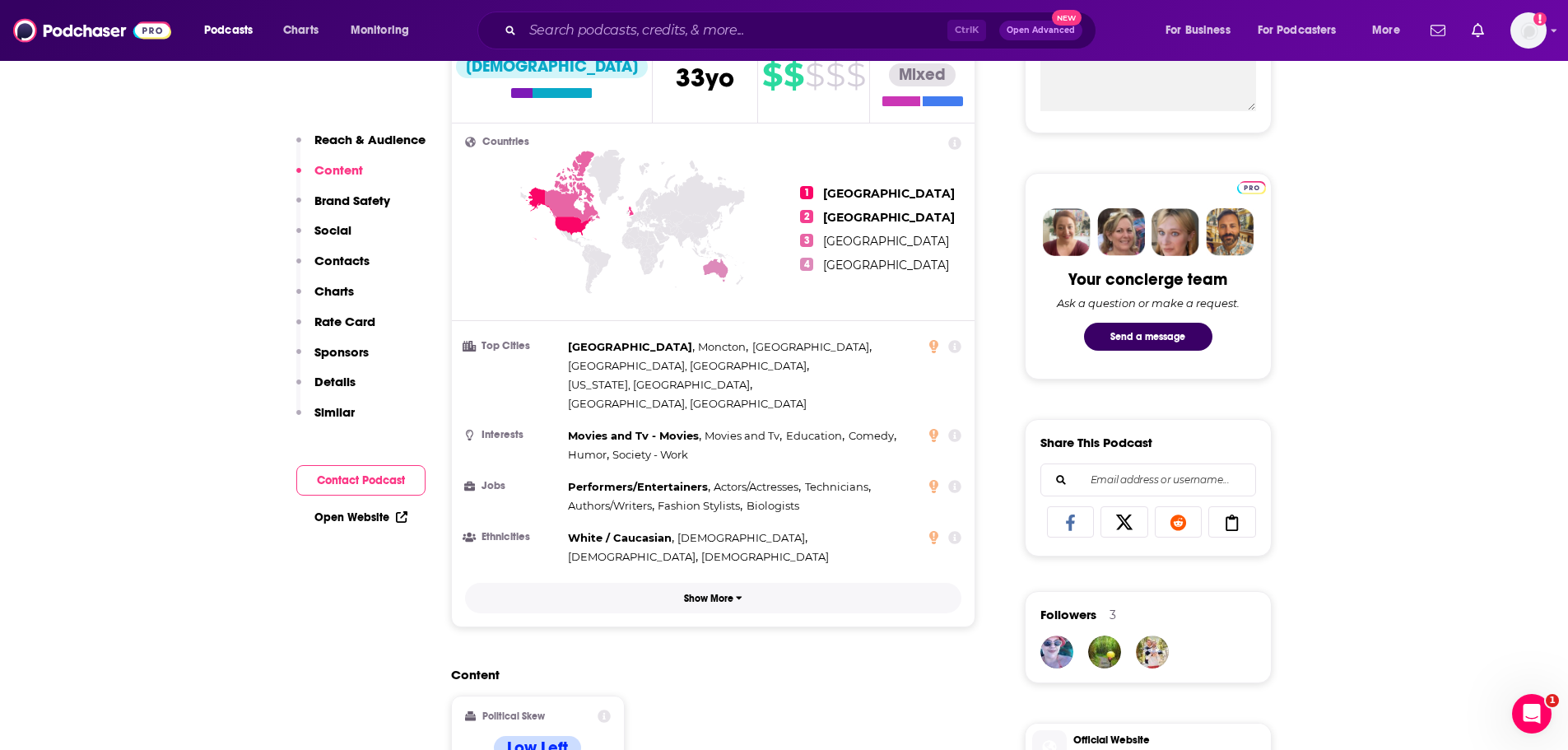
click at [709, 582] on button "Show More" at bounding box center [713, 598] width 497 height 30
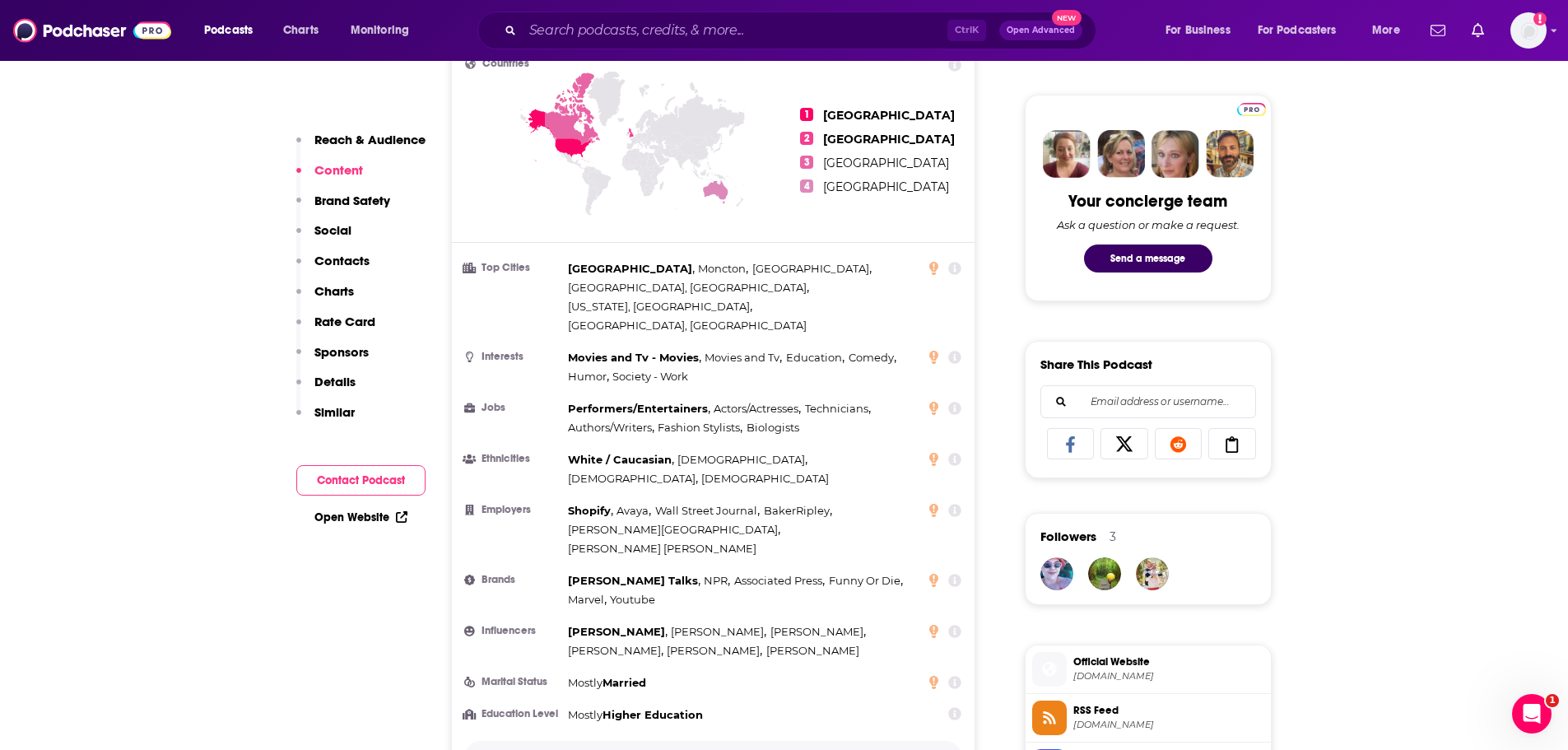
scroll to position [812, 0]
